Goal: Transaction & Acquisition: Purchase product/service

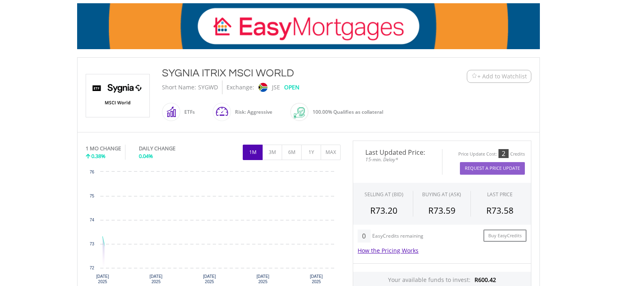
scroll to position [195, 0]
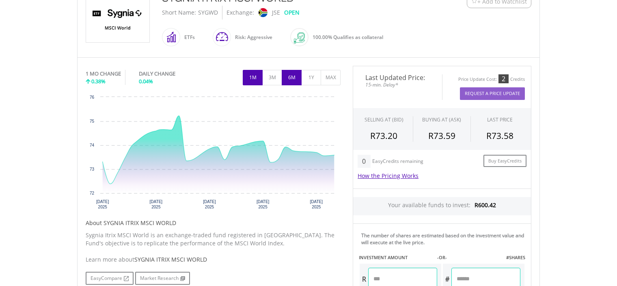
click at [295, 73] on button "6M" at bounding box center [292, 77] width 20 height 15
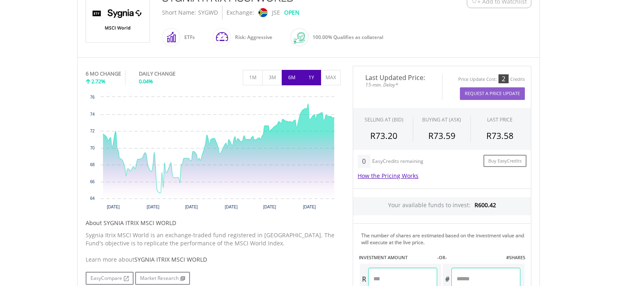
click at [312, 78] on button "1Y" at bounding box center [311, 77] width 20 height 15
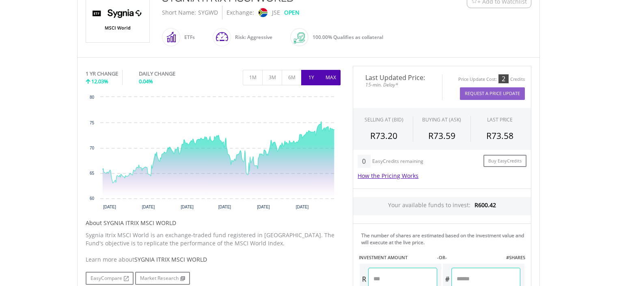
click at [325, 79] on button "MAX" at bounding box center [331, 77] width 20 height 15
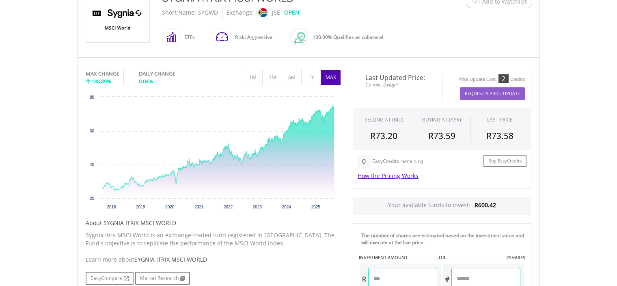
click at [498, 2] on span "+ Add to Watchlist" at bounding box center [502, 2] width 50 height 8
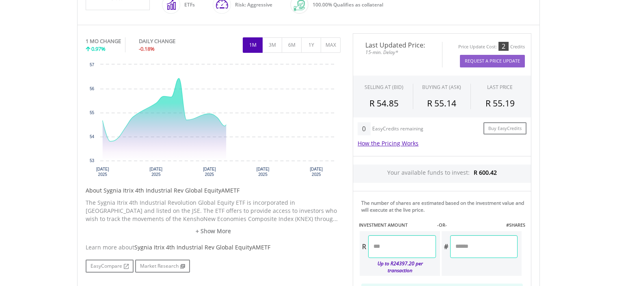
scroll to position [244, 0]
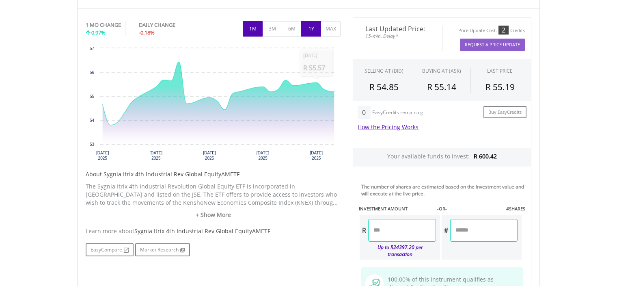
click at [313, 25] on button "1Y" at bounding box center [311, 28] width 20 height 15
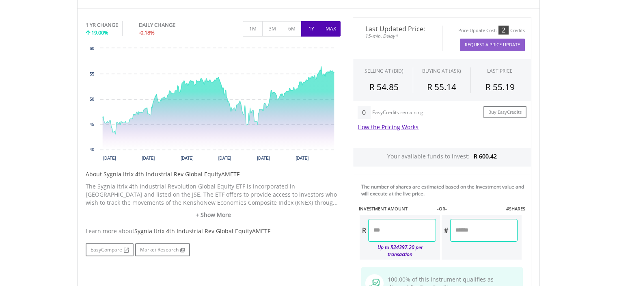
click at [334, 25] on button "MAX" at bounding box center [331, 28] width 20 height 15
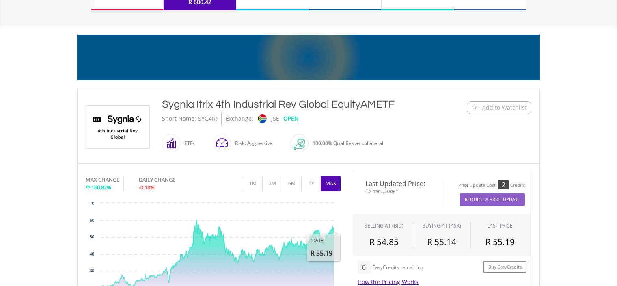
scroll to position [81, 0]
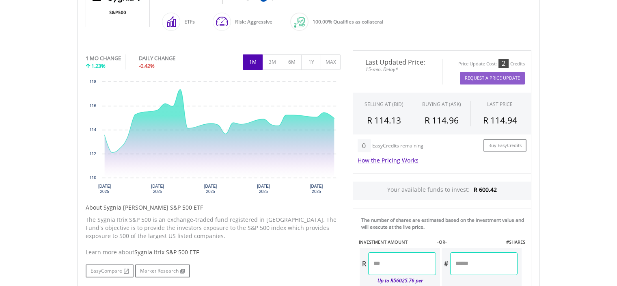
scroll to position [171, 0]
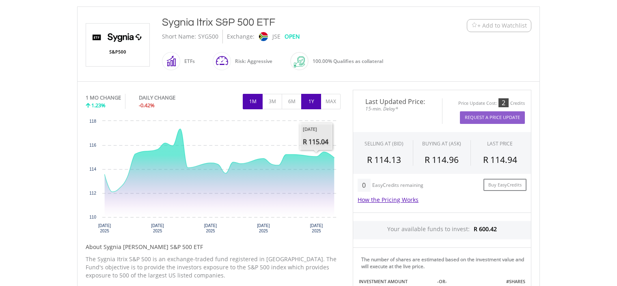
click at [312, 98] on button "1Y" at bounding box center [311, 101] width 20 height 15
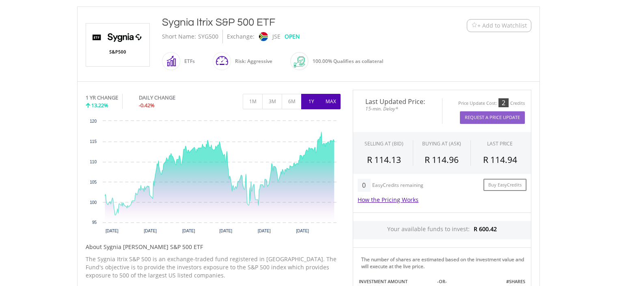
drag, startPoint x: 312, startPoint y: 98, endPoint x: 326, endPoint y: 97, distance: 14.2
click at [326, 97] on div "1M 3M 6M 1Y MAX" at bounding box center [292, 101] width 98 height 15
click at [326, 97] on button "MAX" at bounding box center [331, 101] width 20 height 15
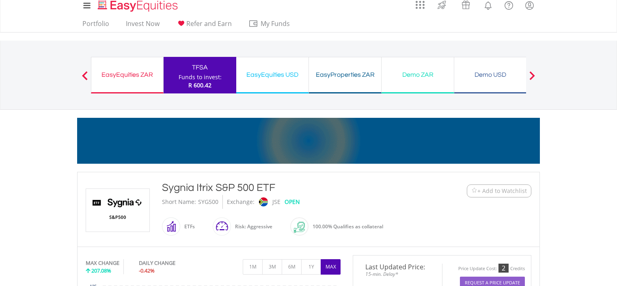
scroll to position [0, 0]
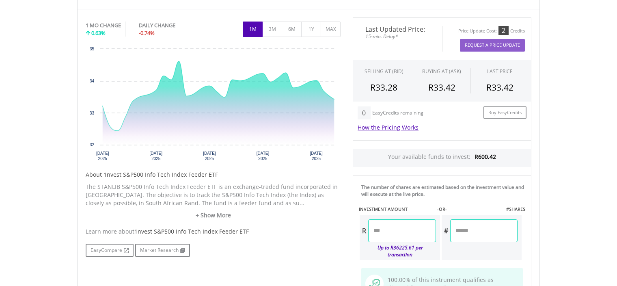
scroll to position [244, 0]
click at [313, 28] on button "1Y" at bounding box center [311, 28] width 20 height 15
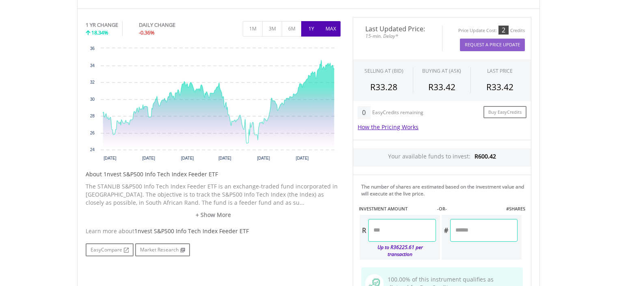
click at [328, 33] on button "MAX" at bounding box center [331, 28] width 20 height 15
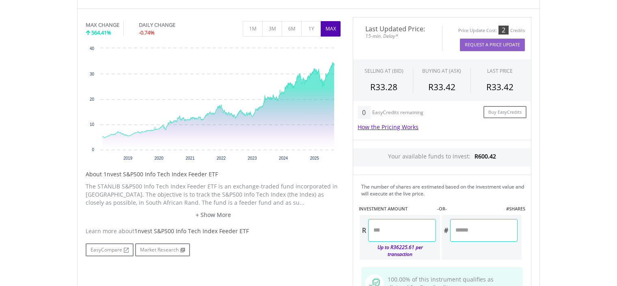
click at [415, 231] on input "number" at bounding box center [401, 230] width 67 height 23
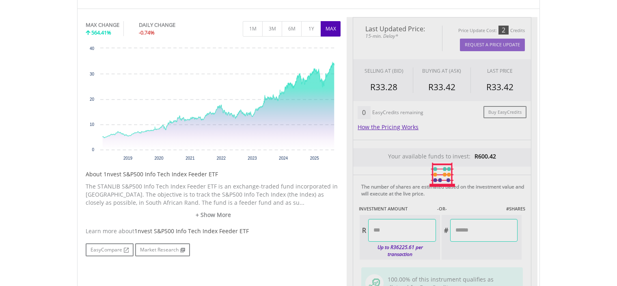
click at [488, 229] on div "Last Updated Price: 15-min. Delay* Price Update Cost: 2 Credits Request A Price…" at bounding box center [442, 174] width 191 height 315
type input "******"
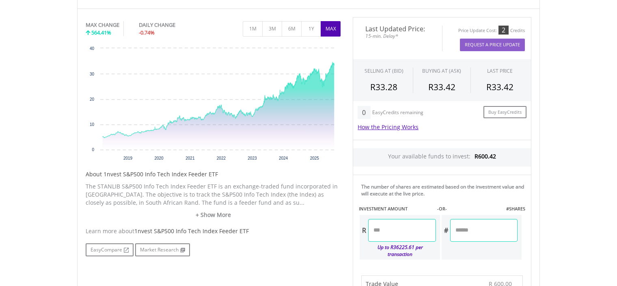
click at [547, 241] on body "My Investments Invest Now New Listings Sell My Recurring Investments Pending Or…" at bounding box center [308, 264] width 617 height 1016
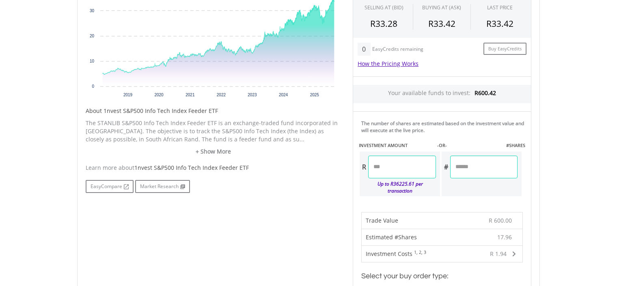
scroll to position [309, 0]
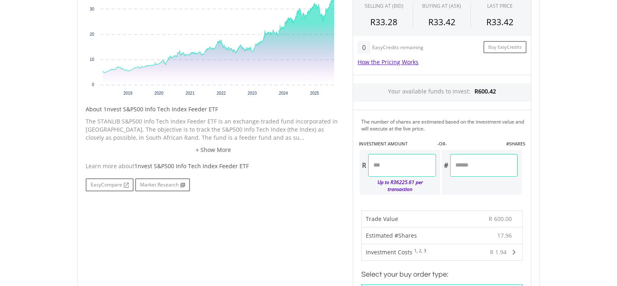
click at [481, 163] on input "*******" at bounding box center [483, 165] width 67 height 23
type input "*"
type input "**"
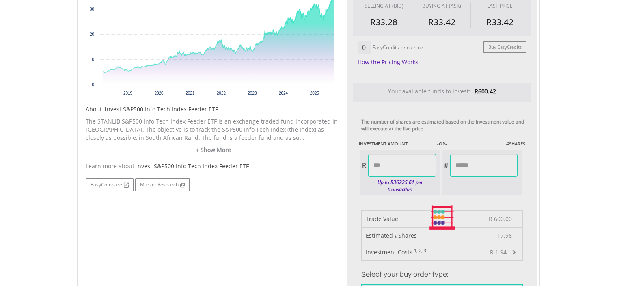
click at [535, 161] on div "Last Updated Price: 15-min. Delay* Price Update Cost: 2 Credits Request A Price…" at bounding box center [442, 217] width 191 height 531
type input "******"
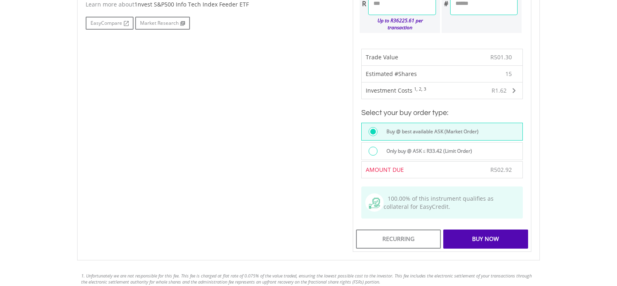
scroll to position [471, 0]
click at [480, 232] on div "Buy Now" at bounding box center [485, 238] width 85 height 19
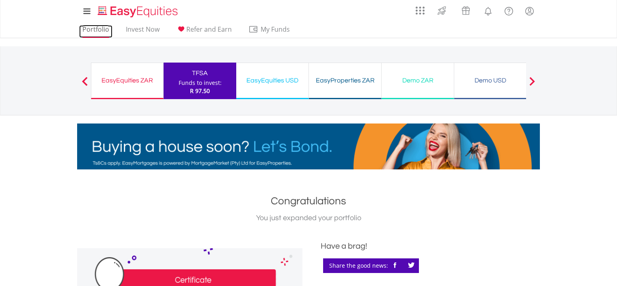
click at [100, 27] on link "Portfolio" at bounding box center [95, 31] width 33 height 13
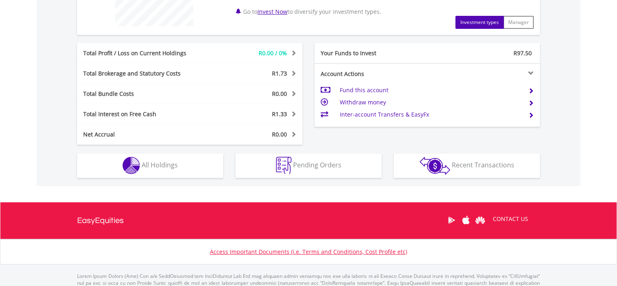
scroll to position [400, 0]
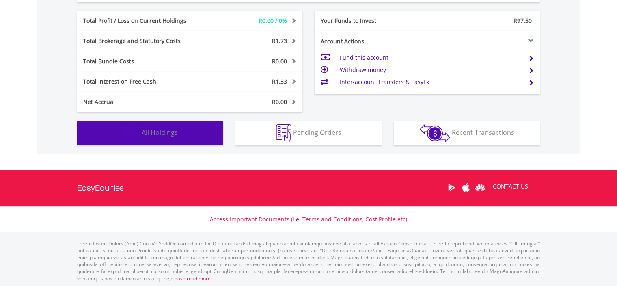
click at [180, 134] on button "Holdings All Holdings" at bounding box center [150, 133] width 146 height 24
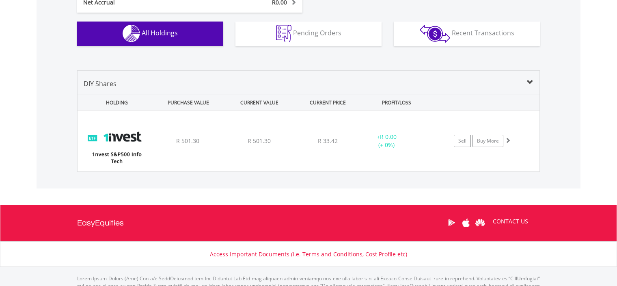
scroll to position [499, 0]
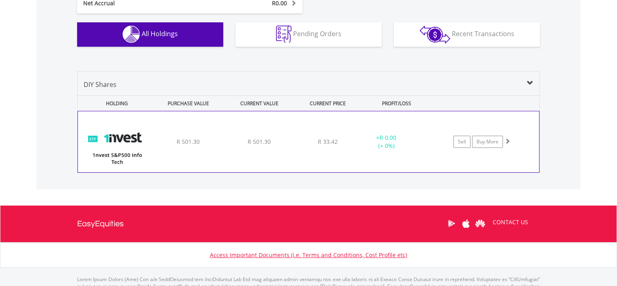
click at [527, 169] on div "﻿ 1nvest S&P500 Info Tech Index Feeder ETF R 501.30 R 501.30 R 33.42 + R 0.00 (…" at bounding box center [308, 141] width 461 height 61
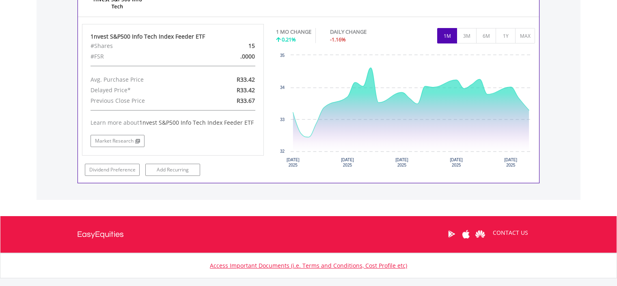
scroll to position [612, 0]
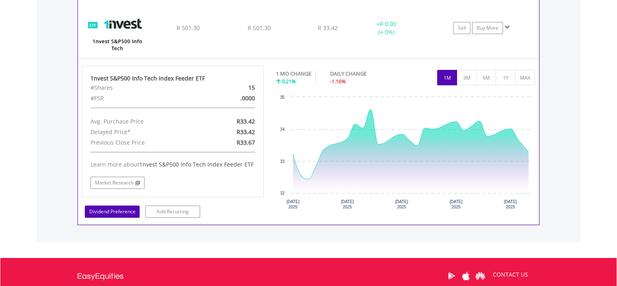
click at [124, 212] on link "Dividend Preference" at bounding box center [112, 211] width 55 height 12
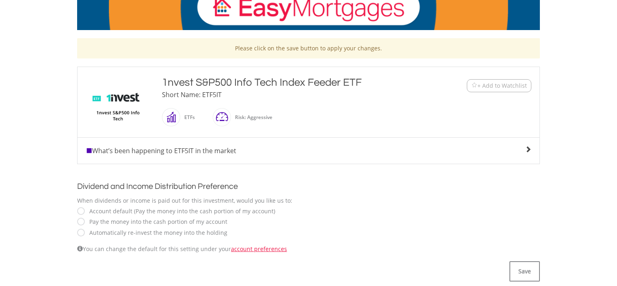
scroll to position [162, 0]
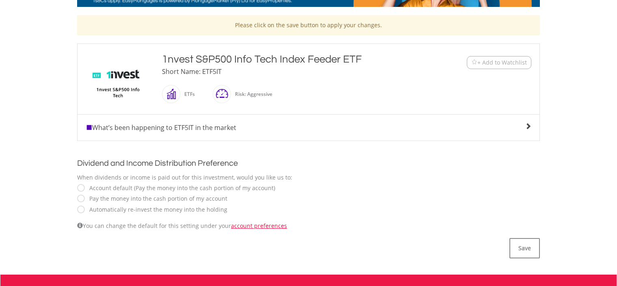
click at [85, 207] on label "Automatically re-invest the money into the holding" at bounding box center [156, 209] width 142 height 8
click at [526, 244] on button "Save" at bounding box center [524, 248] width 30 height 20
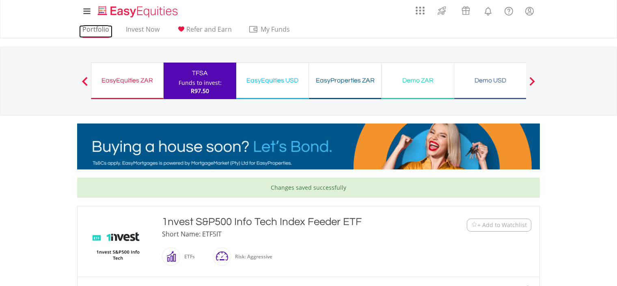
click at [103, 29] on link "Portfolio" at bounding box center [95, 31] width 33 height 13
